Goal: Task Accomplishment & Management: Use online tool/utility

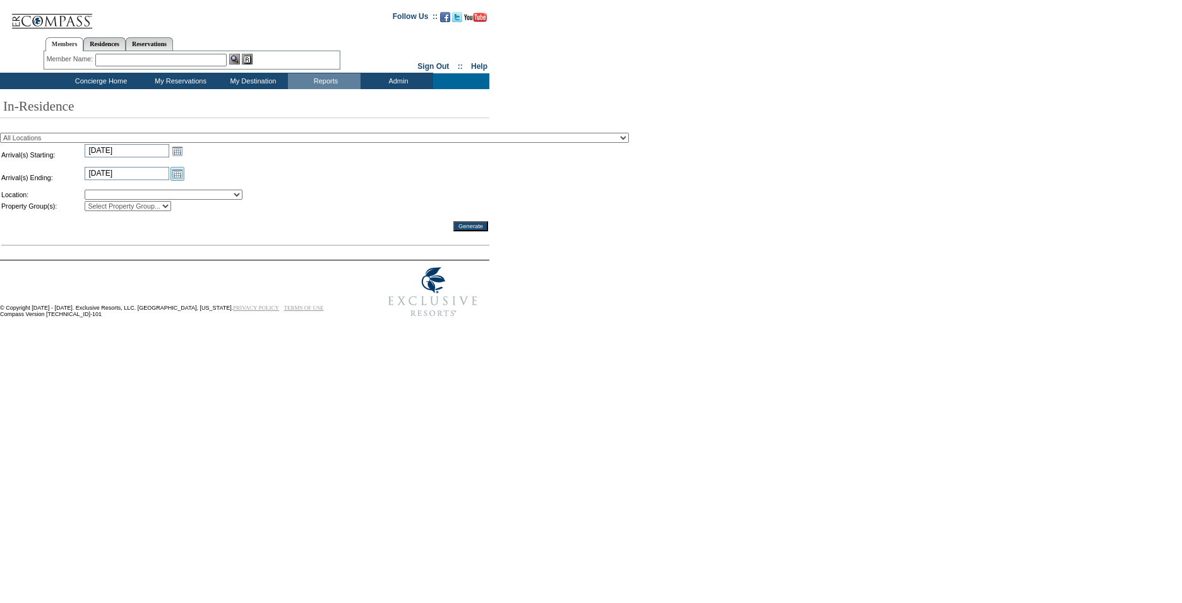
click at [181, 177] on link "Open the calendar popup." at bounding box center [178, 174] width 14 height 14
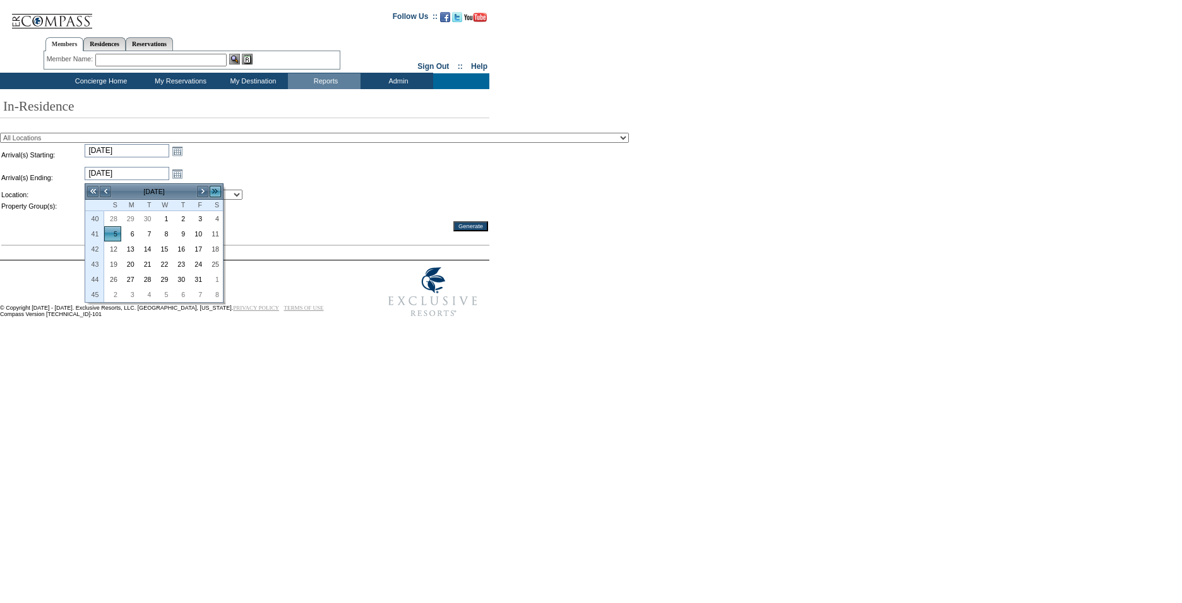
click at [214, 191] on link ">>" at bounding box center [215, 191] width 13 height 13
click at [214, 189] on link ">>" at bounding box center [215, 191] width 13 height 13
click at [109, 189] on link "<" at bounding box center [105, 191] width 13 height 13
click at [220, 277] on link "28" at bounding box center [215, 279] width 16 height 14
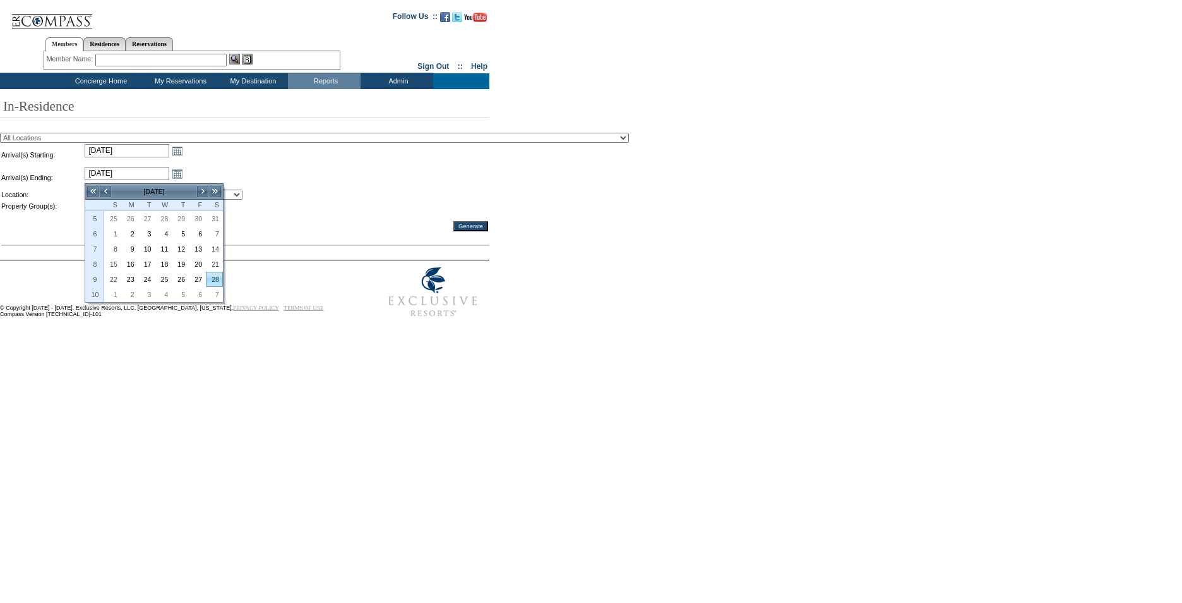
type input "[DATE]"
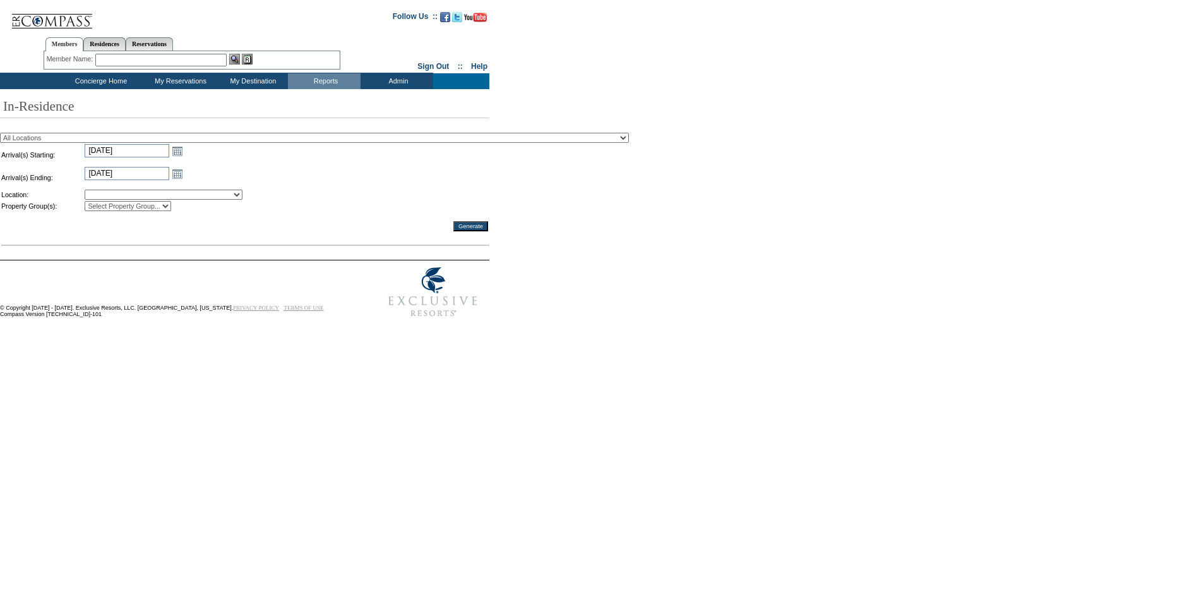
click at [501, 142] on select "All Locations 2024 The Founders Cup - Eden Club Founders Cup 2025 [US_STATE] [G…" at bounding box center [314, 138] width 629 height 10
select select "41"
click at [0, 133] on select "All Locations 2024 The Founders Cup - Eden Club Founders Cup 2025 [US_STATE] [G…" at bounding box center [314, 138] width 629 height 10
click at [477, 229] on input "Generate" at bounding box center [470, 226] width 35 height 10
